Goal: Communication & Community: Connect with others

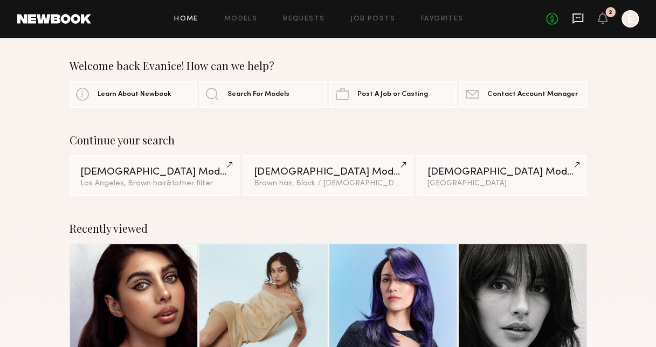
click at [575, 15] on icon at bounding box center [578, 18] width 12 height 12
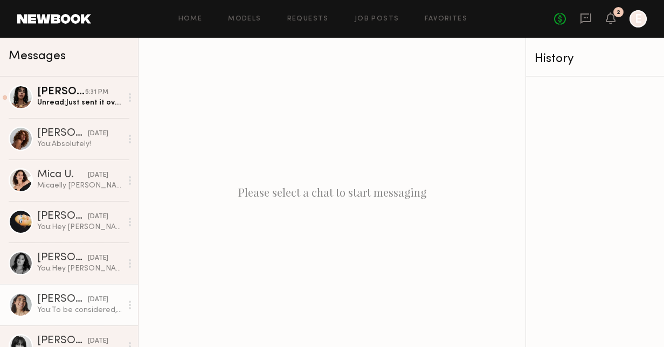
click at [88, 298] on div "yesterday" at bounding box center [98, 300] width 20 height 10
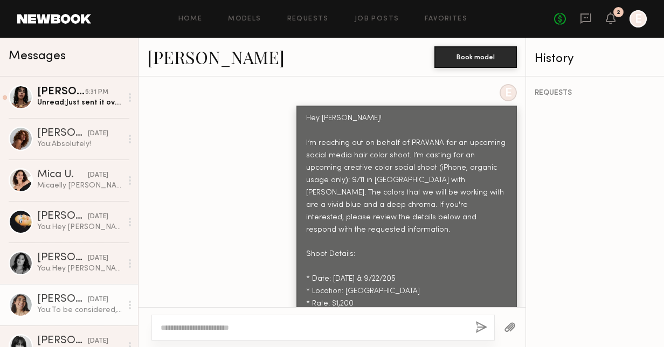
scroll to position [792, 0]
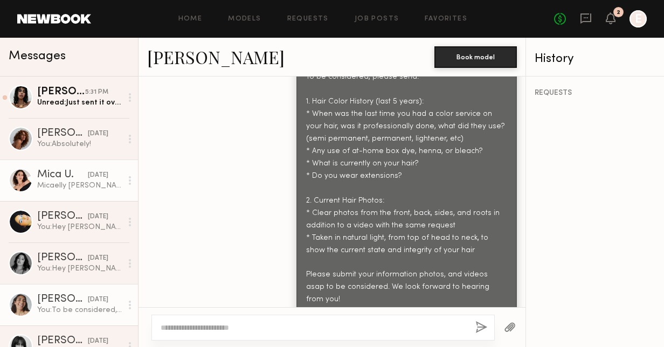
click at [62, 184] on div "Micaelly Underdown 323 597 7662 Micaxlly@gmail.com 6038 Carlton Way 90028" at bounding box center [79, 186] width 85 height 10
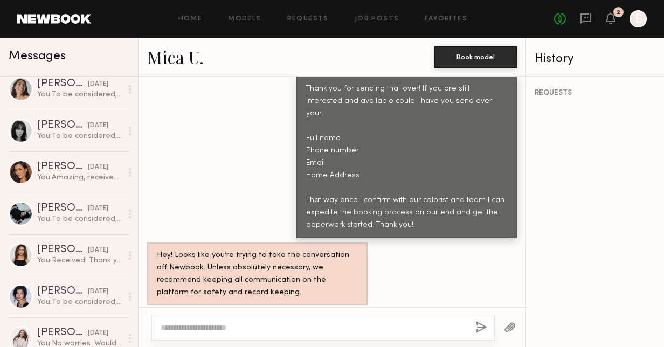
scroll to position [270, 0]
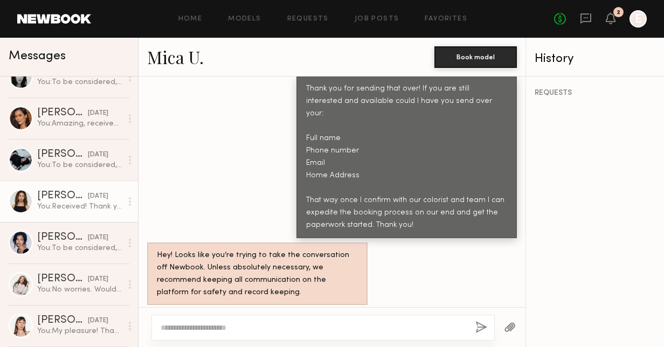
click at [76, 203] on div "You: Received! Thank you for sending that over, we will draft up the contract a…" at bounding box center [79, 207] width 85 height 10
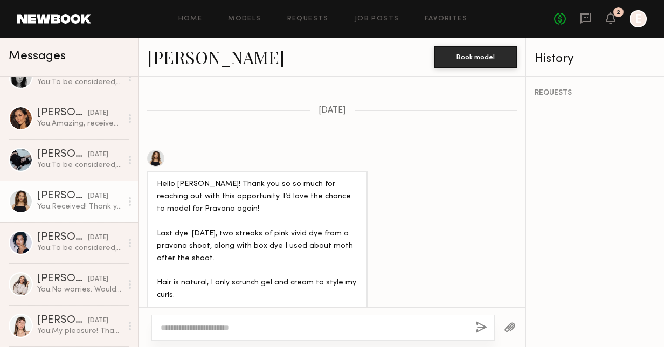
scroll to position [1166, 0]
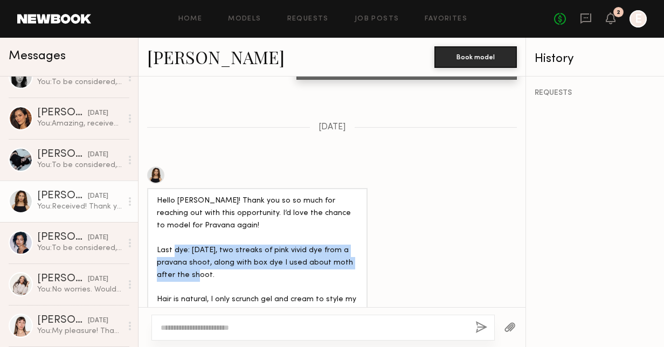
drag, startPoint x: 196, startPoint y: 200, endPoint x: 200, endPoint y: 228, distance: 28.3
click at [200, 228] on div "Hello Jaloni! Thank you so so much for reaching out with this opportunity. I’d …" at bounding box center [257, 269] width 201 height 148
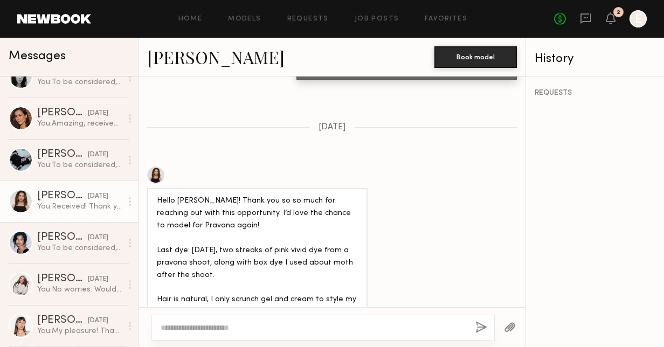
drag, startPoint x: 200, startPoint y: 228, endPoint x: 305, endPoint y: 235, distance: 105.4
click at [305, 235] on div "Hello Jaloni! Thank you so so much for reaching out with this opportunity. I’d …" at bounding box center [257, 269] width 201 height 148
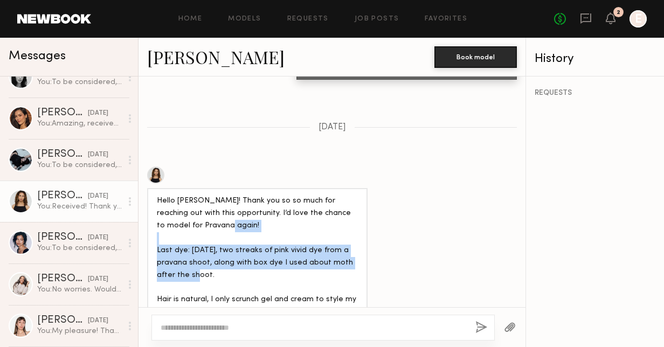
drag, startPoint x: 225, startPoint y: 215, endPoint x: 223, endPoint y: 173, distance: 42.1
click at [223, 195] on div "Hello Jaloni! Thank you so so much for reaching out with this opportunity. I’d …" at bounding box center [257, 269] width 201 height 148
drag, startPoint x: 223, startPoint y: 173, endPoint x: 204, endPoint y: 201, distance: 33.8
click at [204, 201] on div "Hello Jaloni! Thank you so so much for reaching out with this opportunity. I’d …" at bounding box center [257, 269] width 201 height 148
click at [276, 195] on div "Hello Jaloni! Thank you so so much for reaching out with this opportunity. I’d …" at bounding box center [257, 269] width 201 height 148
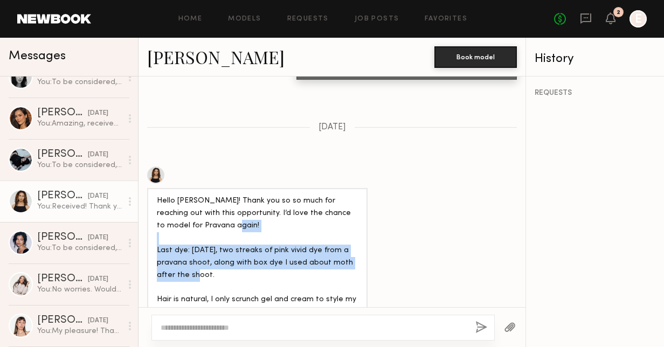
drag, startPoint x: 252, startPoint y: 226, endPoint x: 153, endPoint y: 200, distance: 103.3
click at [153, 200] on div "Hello Jaloni! Thank you so so much for reaching out with this opportunity. I’d …" at bounding box center [257, 269] width 221 height 162
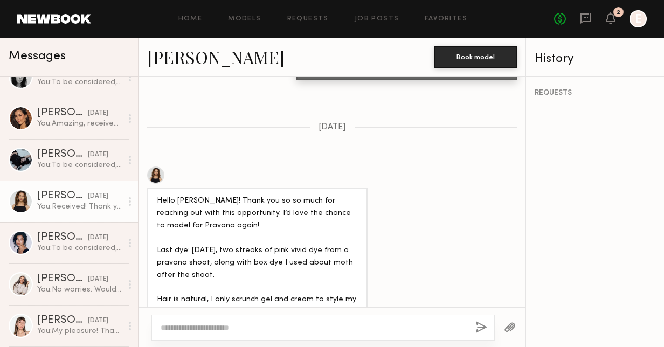
drag, startPoint x: 153, startPoint y: 200, endPoint x: 227, endPoint y: 235, distance: 82.3
click at [226, 234] on div "Hello Jaloni! Thank you so so much for reaching out with this opportunity. I’d …" at bounding box center [257, 269] width 201 height 148
click at [160, 61] on link "Faith H." at bounding box center [216, 56] width 138 height 23
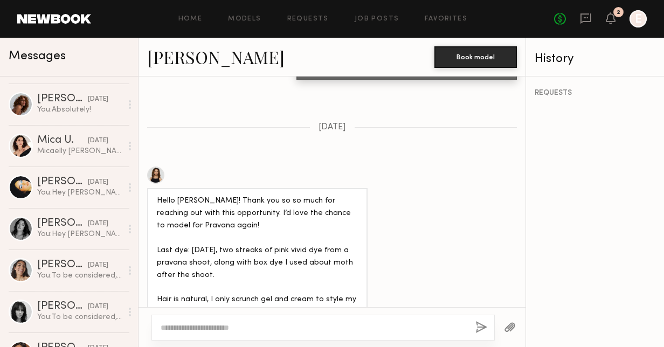
scroll to position [0, 0]
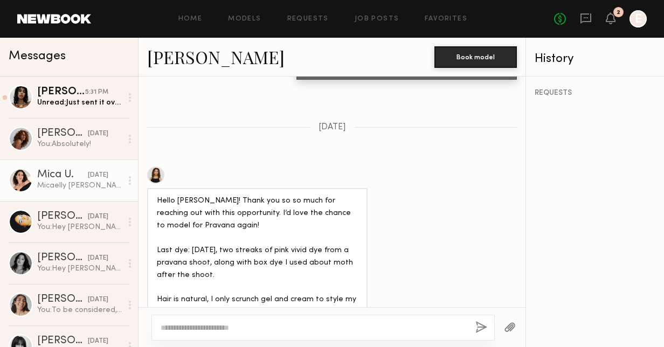
click at [84, 194] on link "Mica U. yesterday Micaelly Underdown 323 597 7662 Micaxlly@gmail.com 6038 Carlt…" at bounding box center [69, 181] width 138 height 42
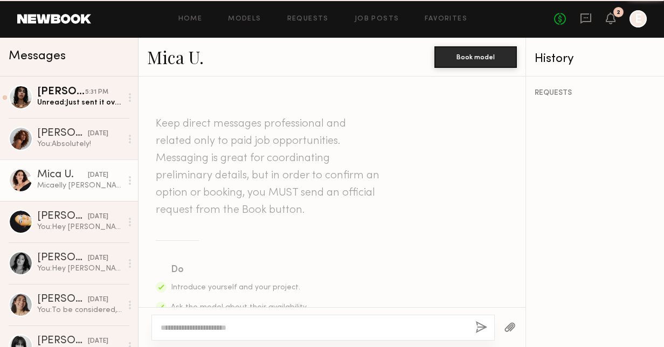
scroll to position [1579, 0]
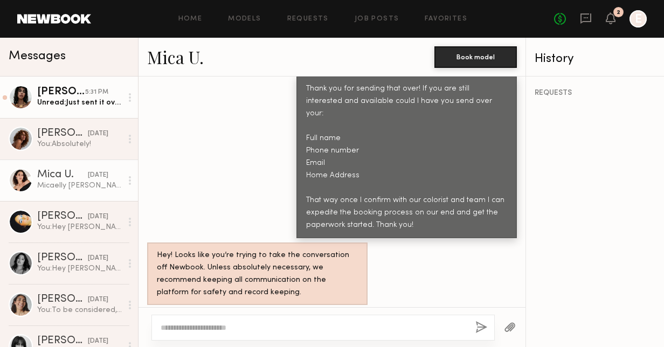
click at [57, 92] on div "Bella O." at bounding box center [61, 92] width 48 height 11
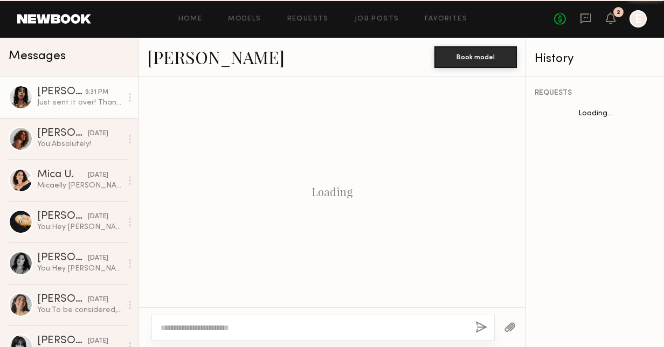
scroll to position [1731, 0]
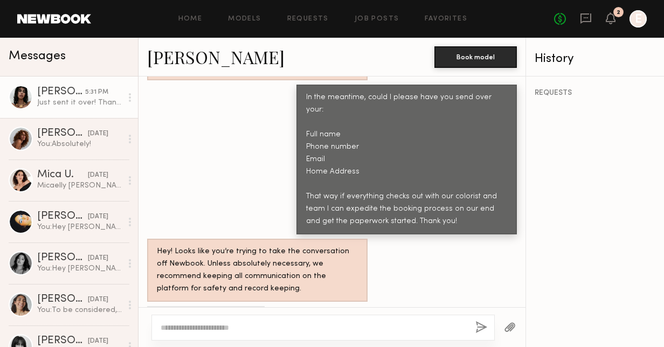
click at [189, 55] on link "Bella O." at bounding box center [216, 56] width 138 height 23
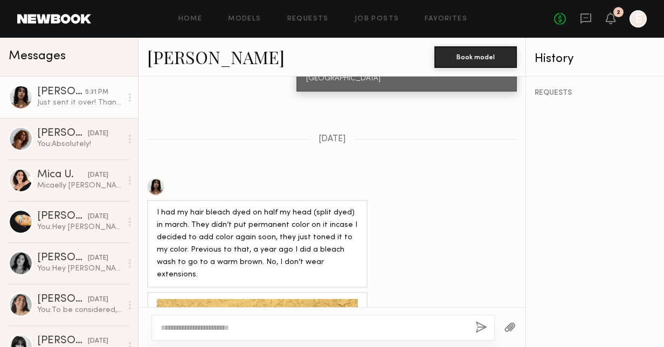
scroll to position [383, 0]
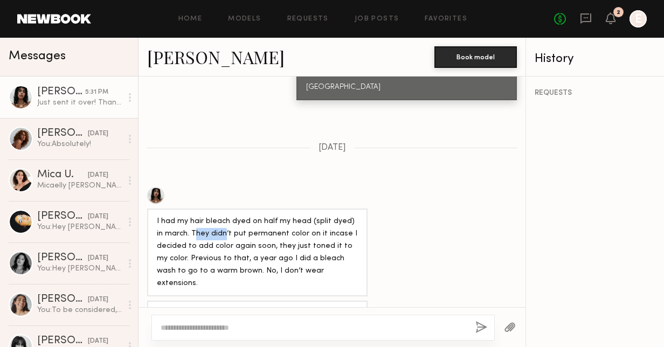
drag, startPoint x: 187, startPoint y: 218, endPoint x: 216, endPoint y: 226, distance: 29.6
click at [216, 226] on div "I had my hair bleach dyed on half my head (split dyed) in march. They didn’t pu…" at bounding box center [257, 253] width 201 height 74
drag, startPoint x: 216, startPoint y: 226, endPoint x: 258, endPoint y: 223, distance: 42.1
click at [258, 223] on div "I had my hair bleach dyed on half my head (split dyed) in march. They didn’t pu…" at bounding box center [257, 253] width 201 height 74
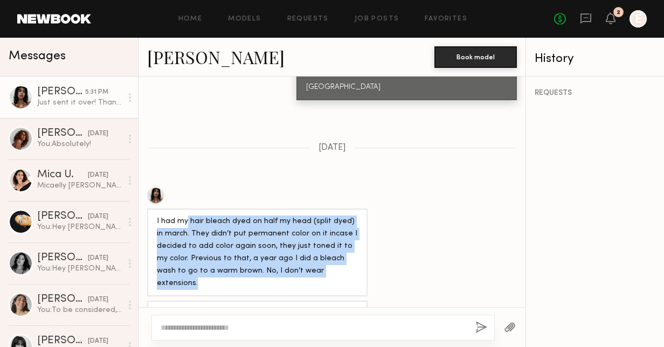
drag, startPoint x: 187, startPoint y: 212, endPoint x: 329, endPoint y: 265, distance: 152.4
click at [329, 265] on div "I had my hair bleach dyed on half my head (split dyed) in march. They didn’t pu…" at bounding box center [257, 253] width 201 height 74
drag, startPoint x: 329, startPoint y: 265, endPoint x: 283, endPoint y: 248, distance: 50.0
click at [283, 248] on div "I had my hair bleach dyed on half my head (split dyed) in march. They didn’t pu…" at bounding box center [257, 253] width 201 height 74
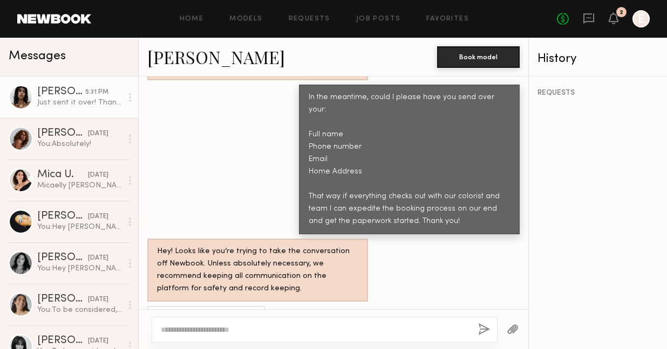
scroll to position [1729, 0]
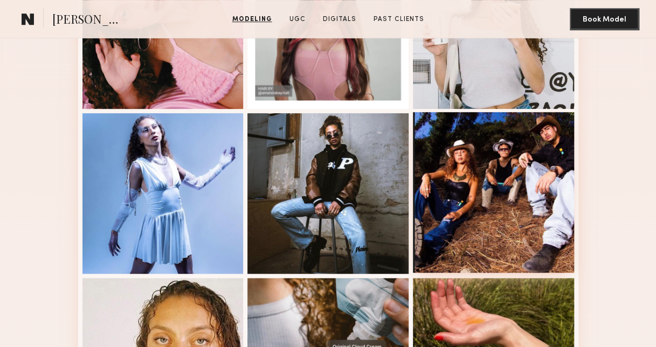
scroll to position [351, 0]
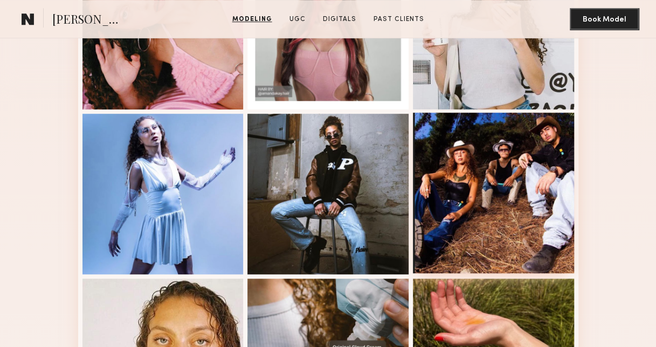
click at [500, 209] on div at bounding box center [493, 193] width 161 height 161
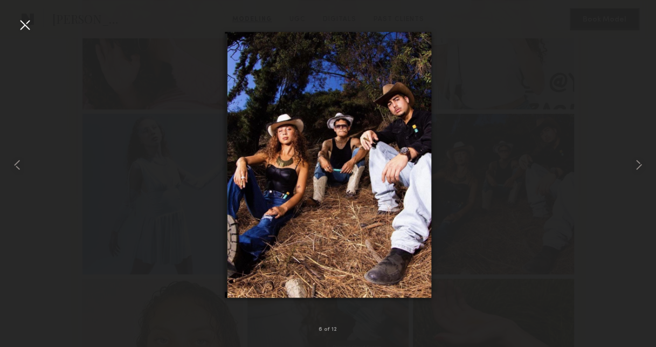
click at [25, 20] on div at bounding box center [24, 24] width 17 height 17
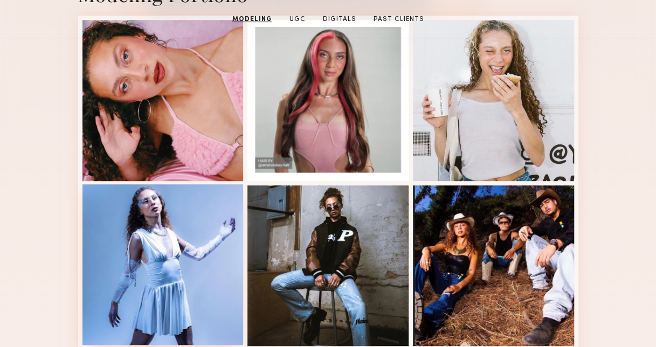
scroll to position [189, 0]
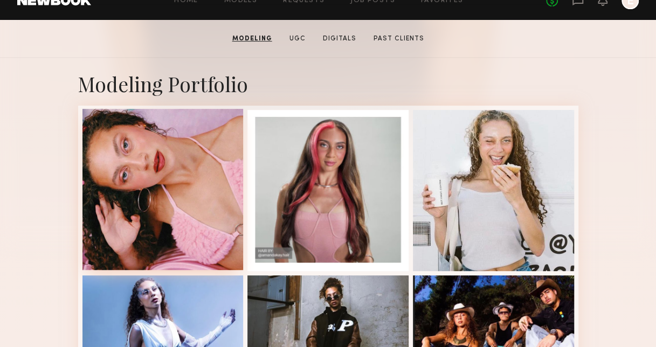
click at [185, 194] on div at bounding box center [163, 189] width 161 height 161
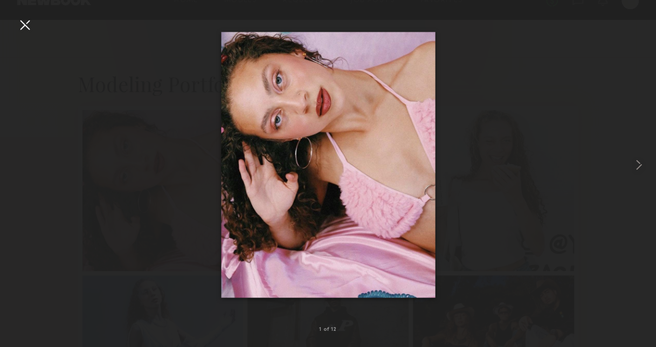
click at [183, 63] on div at bounding box center [328, 165] width 656 height 296
click at [22, 28] on div at bounding box center [24, 24] width 17 height 17
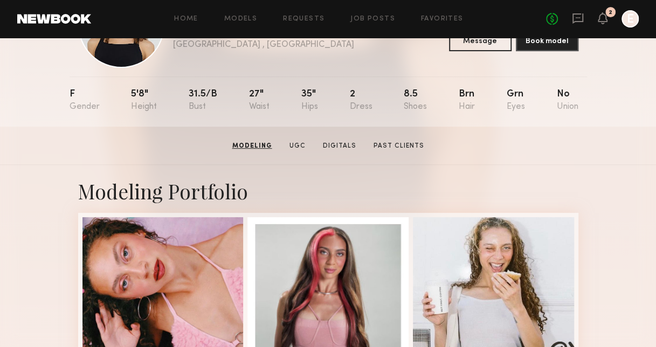
scroll to position [0, 0]
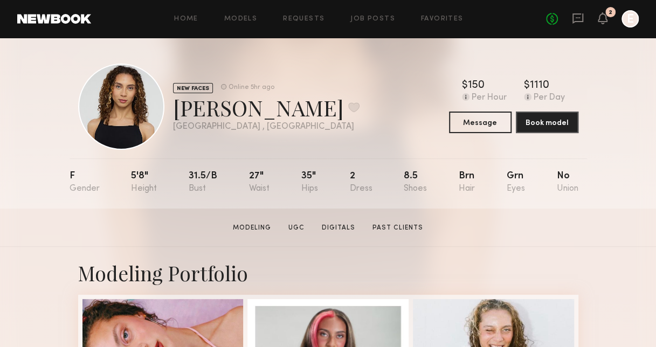
click at [137, 113] on div at bounding box center [121, 107] width 86 height 86
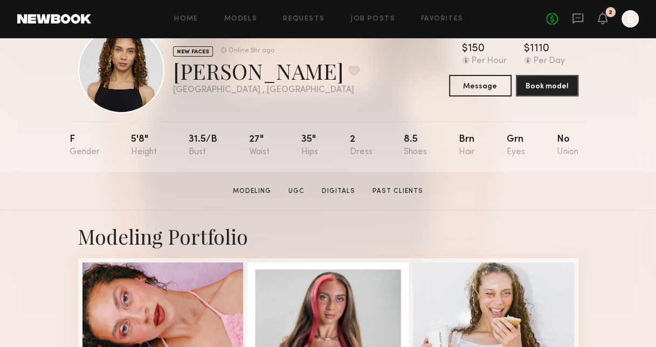
scroll to position [54, 0]
